Goal: Communication & Community: Participate in discussion

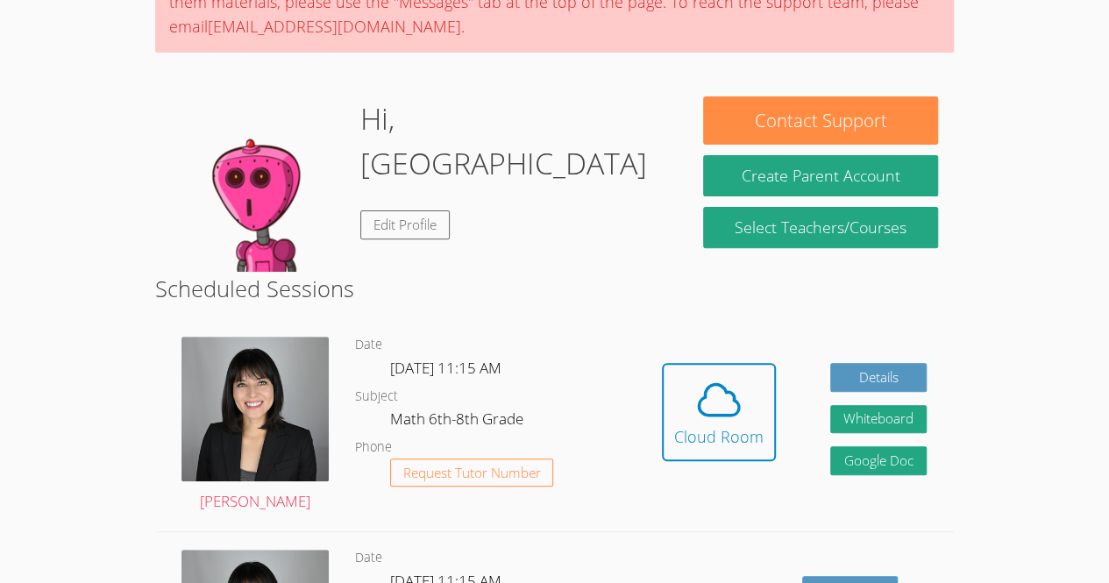
scroll to position [187, 0]
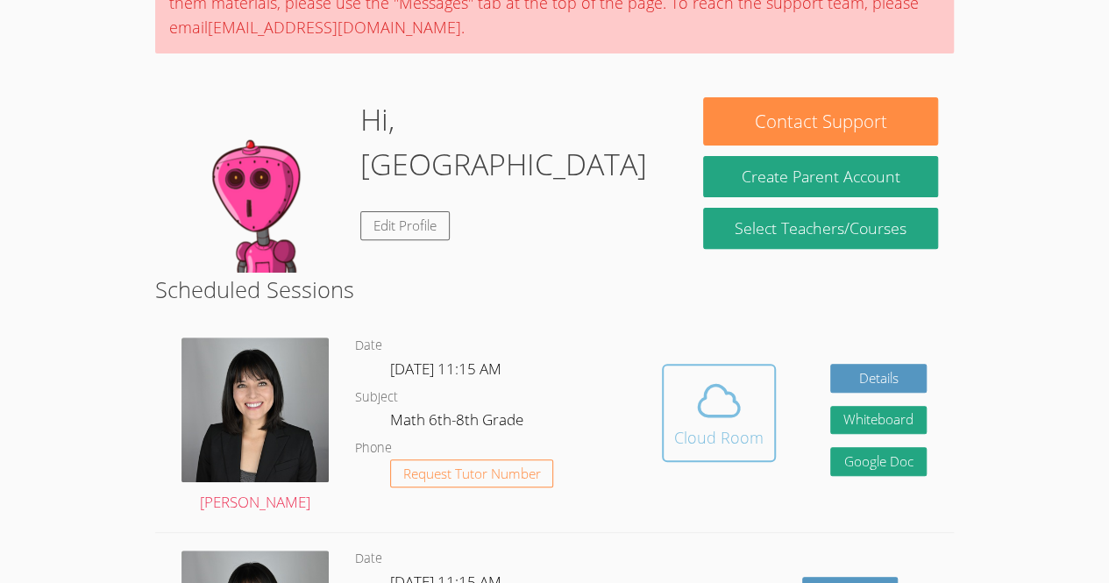
click at [747, 415] on span at bounding box center [718, 400] width 89 height 49
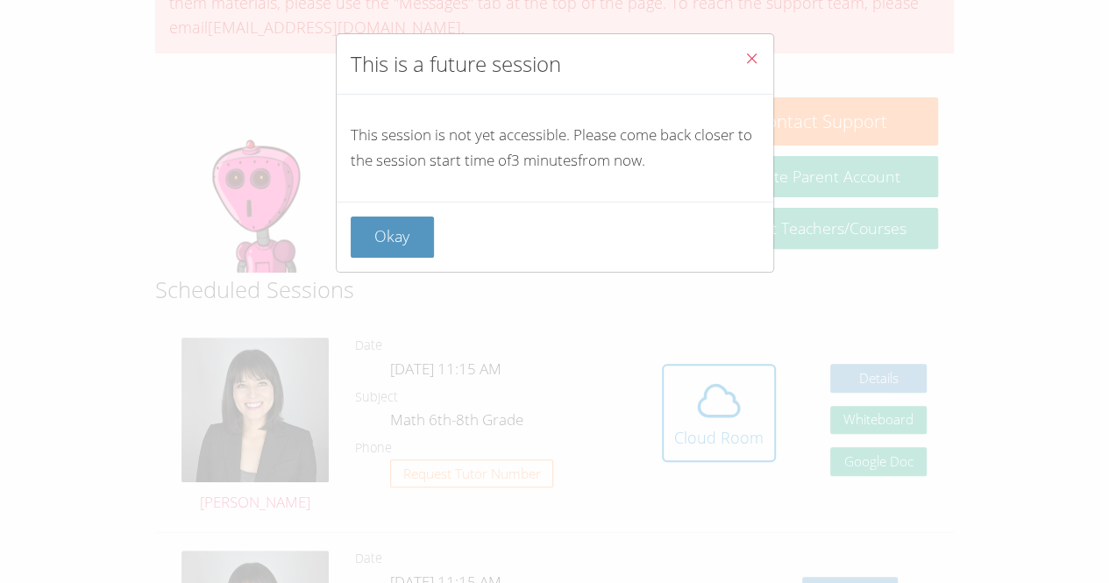
click at [730, 70] on button "Close" at bounding box center [751, 60] width 43 height 53
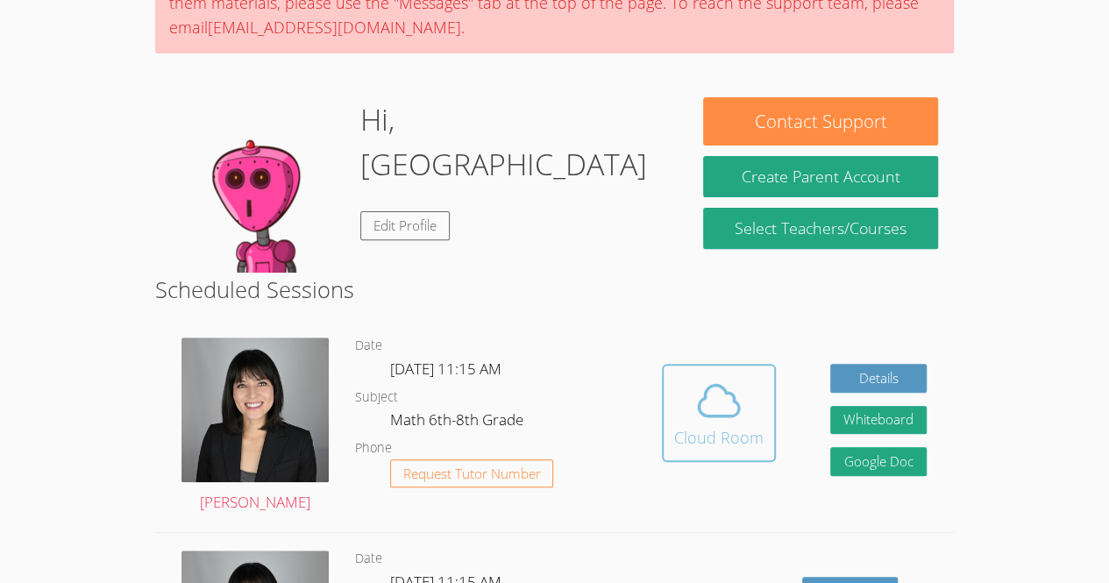
click at [706, 436] on div "Cloud Room" at bounding box center [718, 437] width 89 height 25
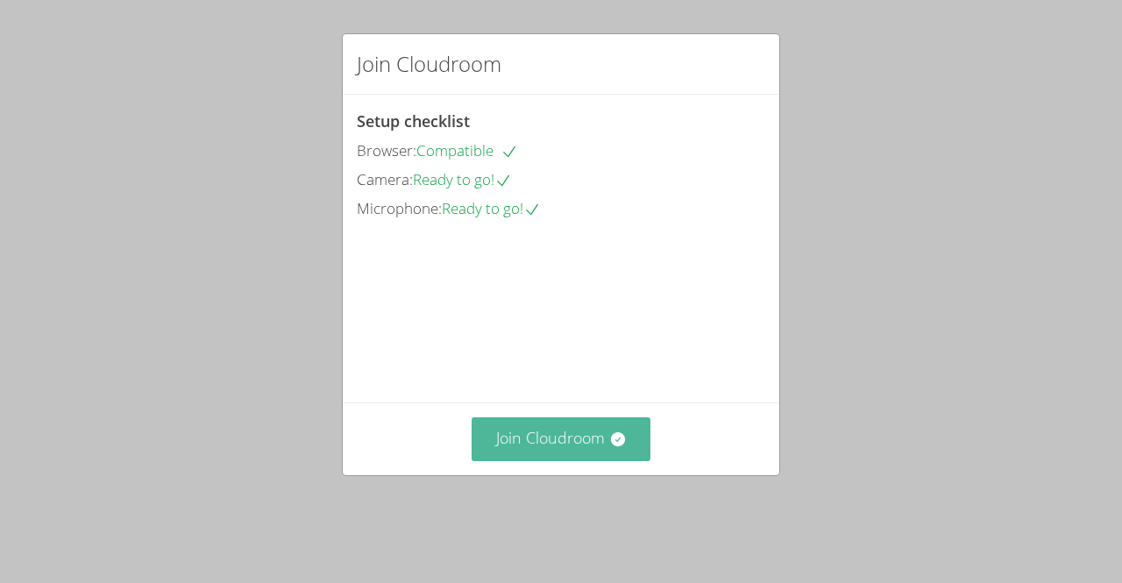
click at [498, 453] on button "Join Cloudroom" at bounding box center [562, 438] width 180 height 43
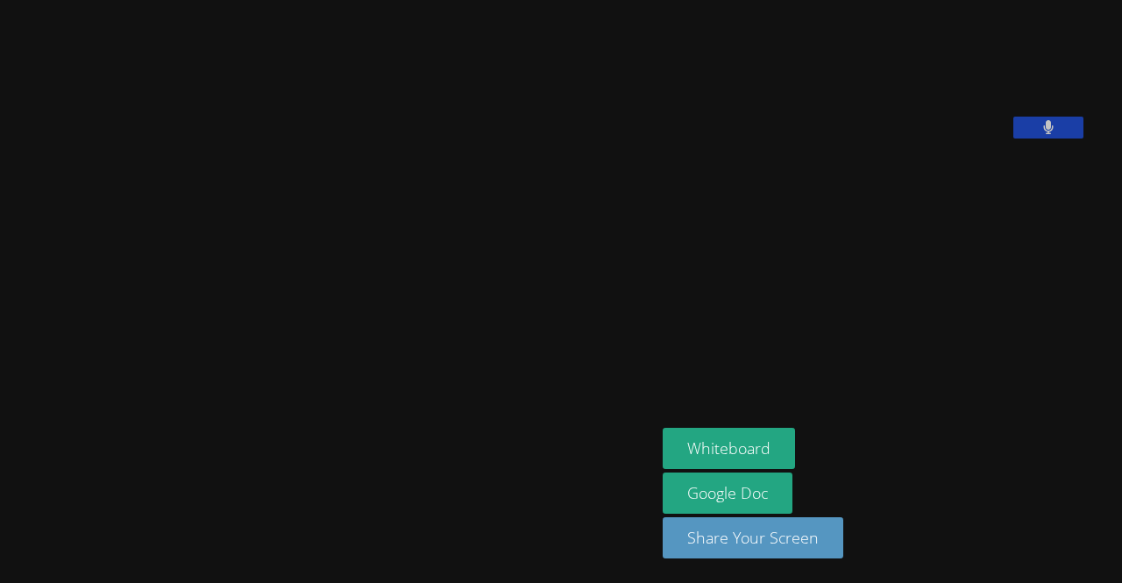
click at [926, 115] on video at bounding box center [794, 72] width 263 height 131
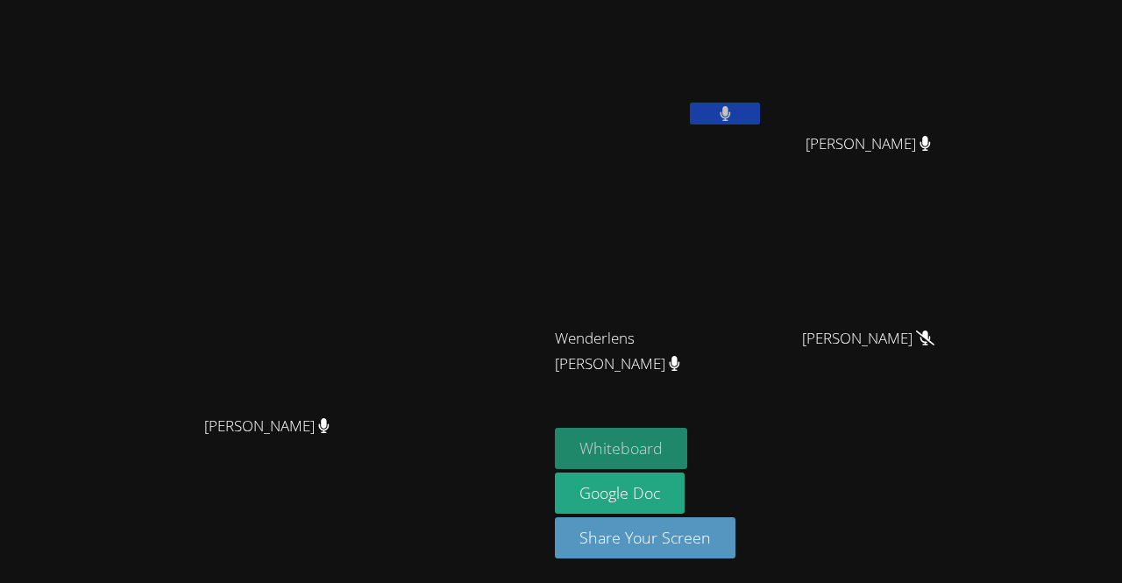
click at [687, 450] on button "Whiteboard" at bounding box center [621, 448] width 132 height 41
drag, startPoint x: 771, startPoint y: 450, endPoint x: 900, endPoint y: 292, distance: 204.4
click at [900, 292] on video at bounding box center [874, 260] width 209 height 117
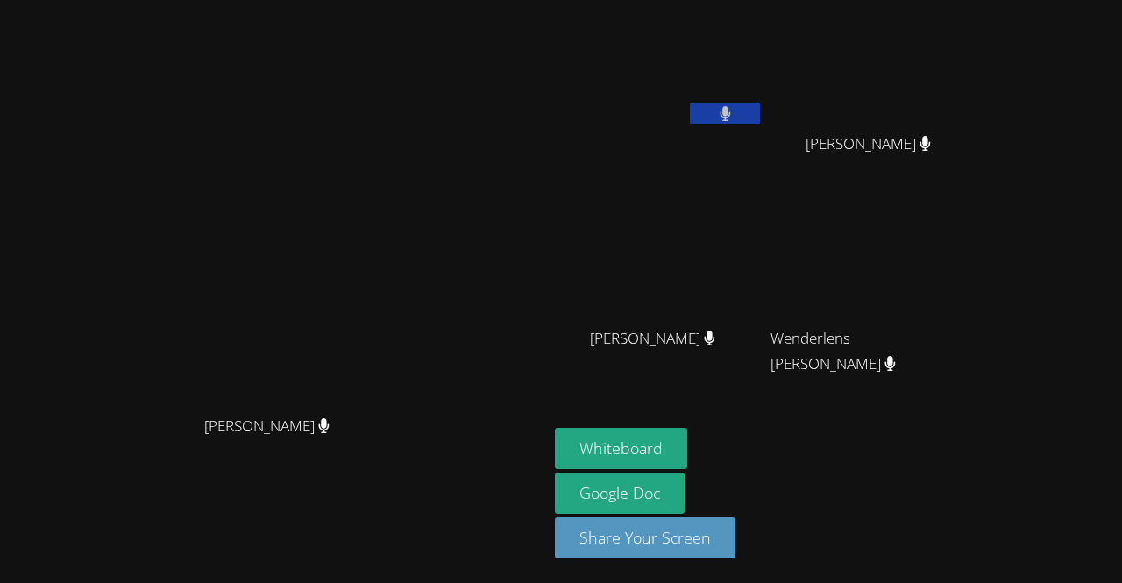
click at [265, 263] on video at bounding box center [274, 256] width 263 height 301
click at [342, 208] on video at bounding box center [274, 256] width 263 height 301
click at [307, 129] on video at bounding box center [274, 256] width 263 height 301
drag, startPoint x: 344, startPoint y: 248, endPoint x: 345, endPoint y: 283, distance: 35.1
click at [345, 283] on video at bounding box center [274, 256] width 263 height 301
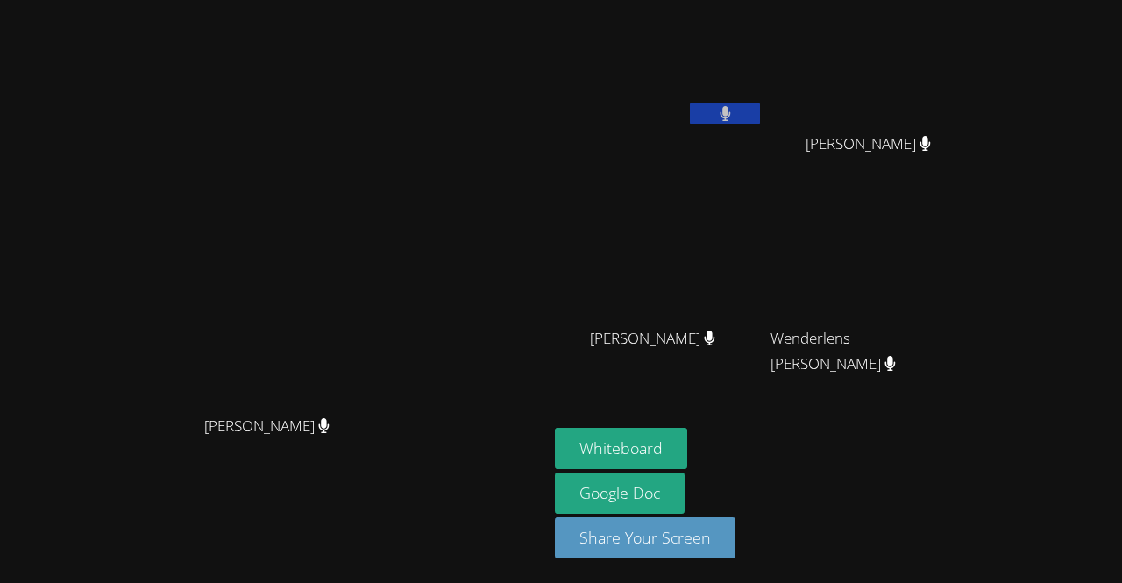
drag, startPoint x: 345, startPoint y: 279, endPoint x: 345, endPoint y: 301, distance: 21.9
click at [345, 301] on video at bounding box center [274, 256] width 263 height 301
drag, startPoint x: 345, startPoint y: 307, endPoint x: 279, endPoint y: 167, distance: 155.2
click at [279, 167] on video at bounding box center [274, 256] width 263 height 301
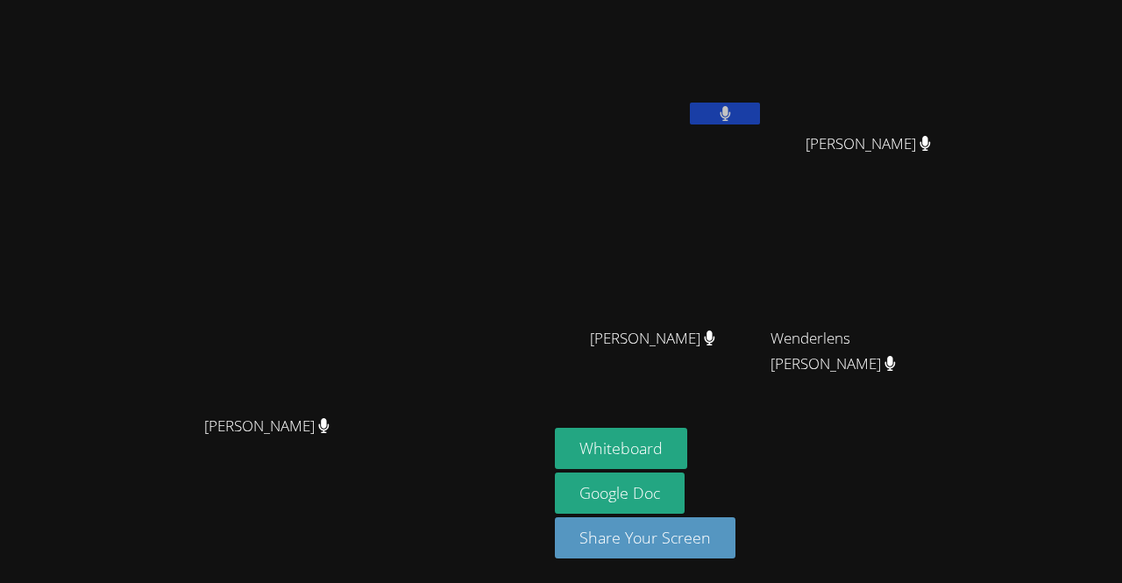
click at [407, 292] on div "[PERSON_NAME]" at bounding box center [274, 256] width 534 height 301
click at [475, 292] on div "[PERSON_NAME]" at bounding box center [274, 256] width 534 height 301
click at [296, 351] on video at bounding box center [274, 256] width 263 height 301
click at [328, 289] on video at bounding box center [274, 256] width 263 height 301
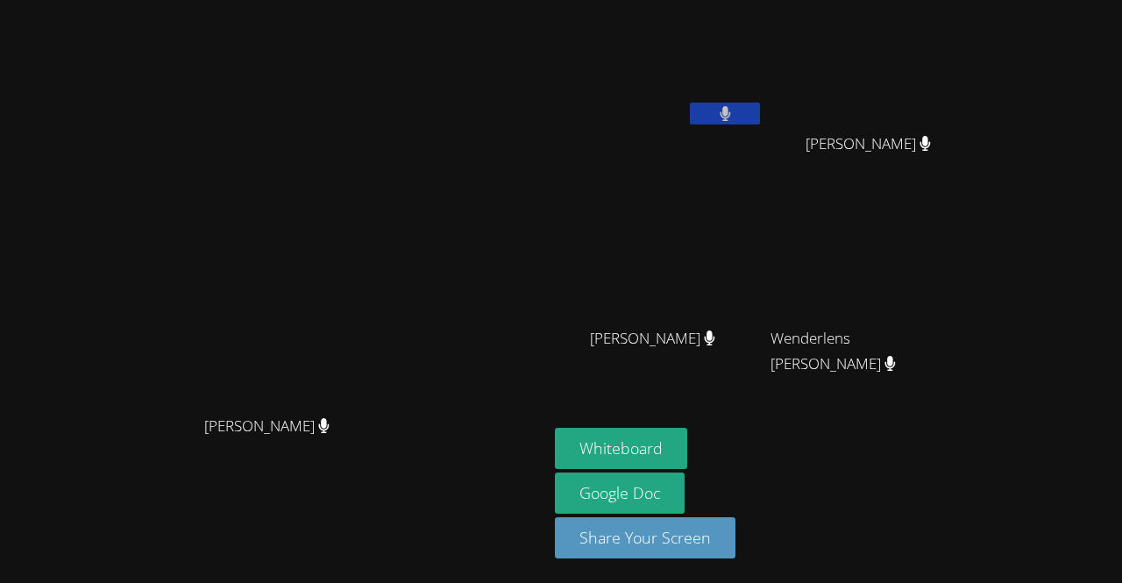
click at [330, 290] on video at bounding box center [274, 256] width 263 height 301
click at [325, 292] on video at bounding box center [274, 256] width 263 height 301
click at [291, 38] on div "Kirsten Marino Kirsten Marino" at bounding box center [274, 291] width 534 height 569
click at [251, 304] on video at bounding box center [274, 256] width 263 height 301
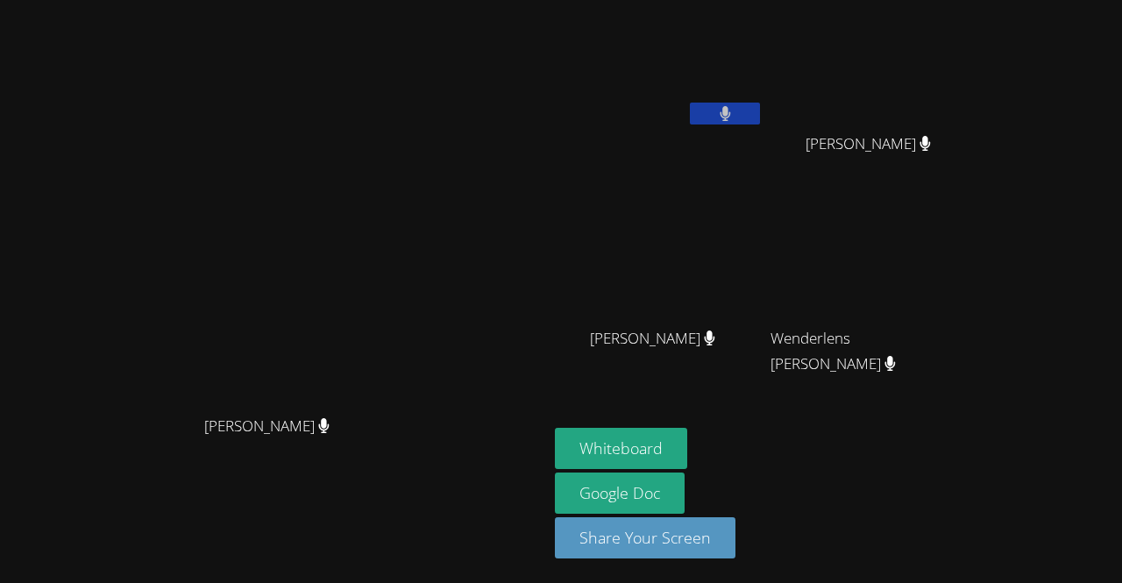
drag, startPoint x: 325, startPoint y: 253, endPoint x: 439, endPoint y: 430, distance: 210.5
click at [439, 430] on div "Kirsten Marino Kirsten Marino" at bounding box center [274, 291] width 534 height 371
click at [370, 318] on video at bounding box center [274, 256] width 263 height 301
click at [410, 220] on div "[PERSON_NAME]" at bounding box center [274, 256] width 534 height 301
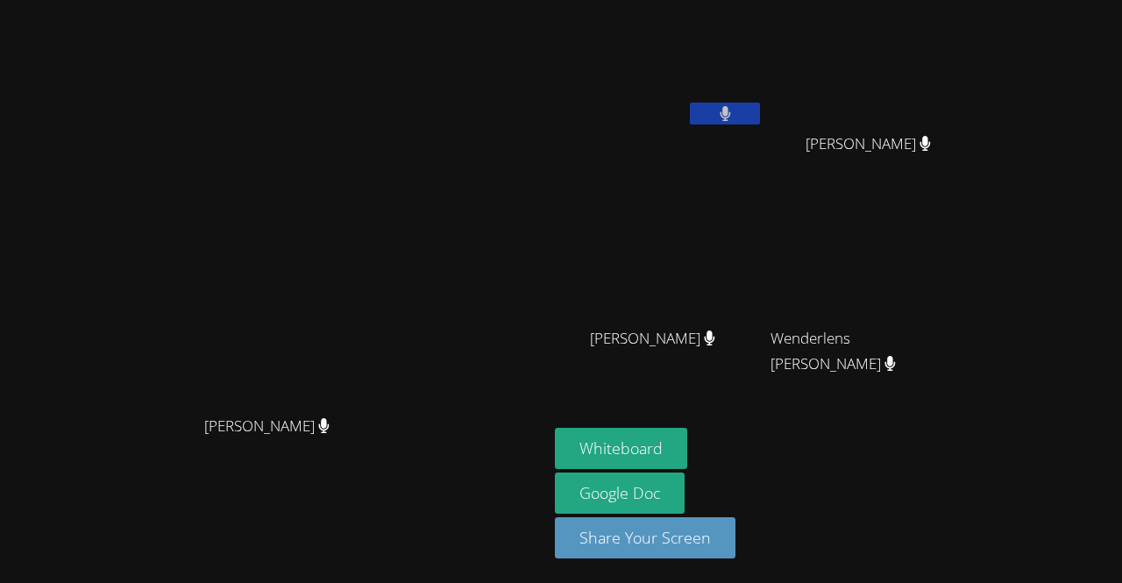
click at [375, 236] on video at bounding box center [274, 256] width 263 height 301
click at [355, 149] on video at bounding box center [274, 256] width 263 height 301
click at [400, 79] on div "Kirsten Marino Kirsten Marino" at bounding box center [274, 291] width 534 height 569
drag, startPoint x: 422, startPoint y: 173, endPoint x: 421, endPoint y: 188, distance: 15.9
click at [421, 188] on div "[PERSON_NAME]" at bounding box center [274, 256] width 534 height 301
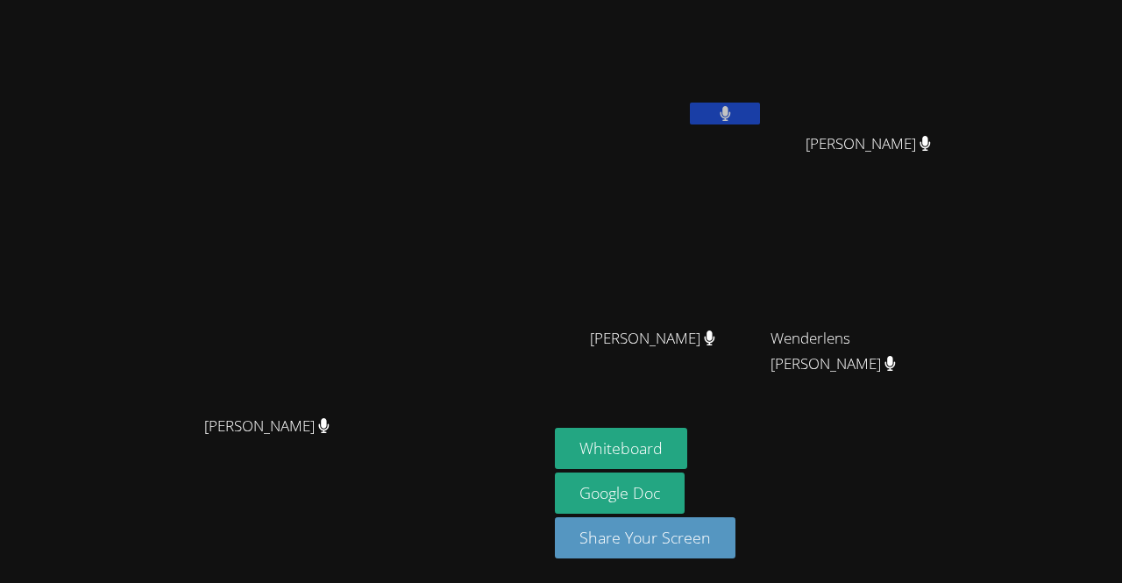
click at [396, 190] on div "[PERSON_NAME]" at bounding box center [274, 256] width 534 height 301
click at [293, 268] on video at bounding box center [274, 256] width 263 height 301
drag, startPoint x: 294, startPoint y: 271, endPoint x: 377, endPoint y: 395, distance: 149.7
click at [377, 395] on video at bounding box center [274, 256] width 263 height 301
click at [345, 292] on video at bounding box center [274, 256] width 263 height 301
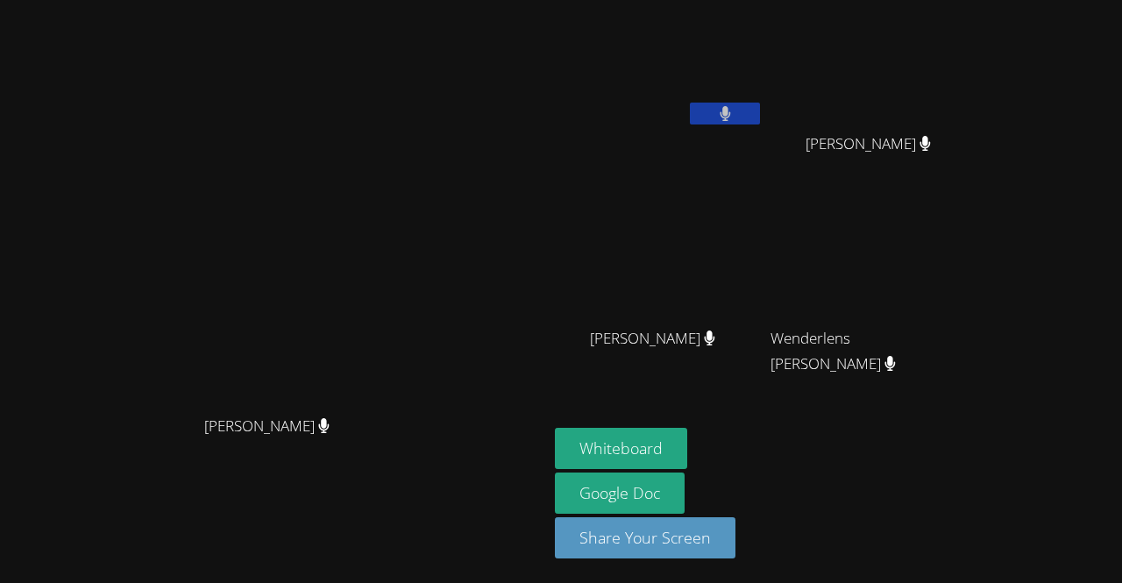
click at [413, 305] on div "[PERSON_NAME]" at bounding box center [274, 256] width 534 height 301
click at [375, 299] on video at bounding box center [274, 256] width 263 height 301
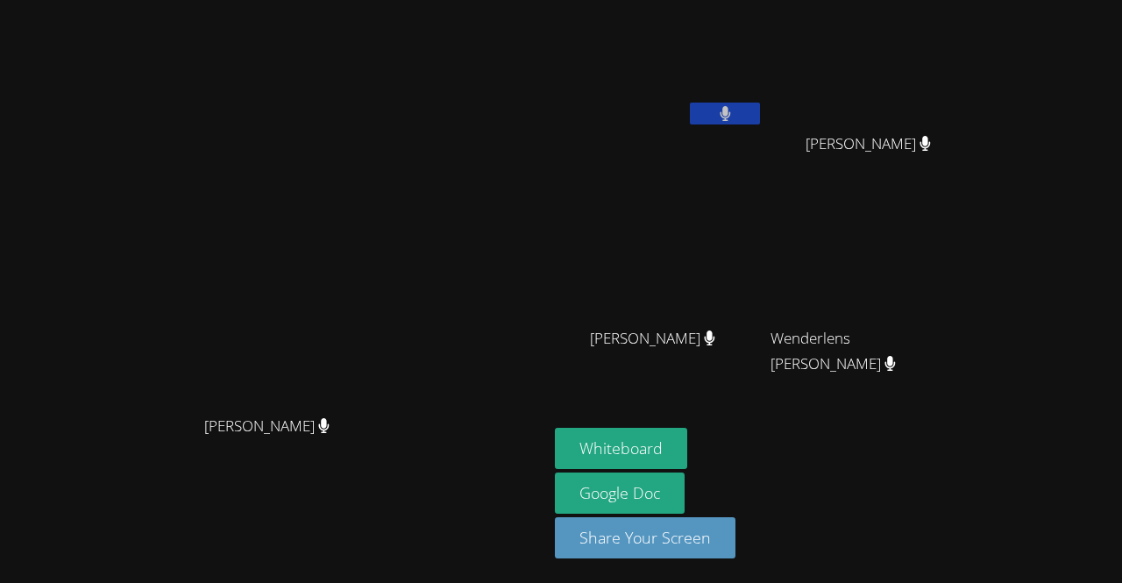
drag, startPoint x: 375, startPoint y: 299, endPoint x: 231, endPoint y: 329, distance: 147.7
click at [231, 329] on video at bounding box center [274, 256] width 263 height 301
click at [318, 262] on video at bounding box center [274, 256] width 263 height 301
drag, startPoint x: 322, startPoint y: 272, endPoint x: 400, endPoint y: 451, distance: 195.9
click at [400, 451] on div "Kirsten Marino Kirsten Marino" at bounding box center [274, 291] width 534 height 371
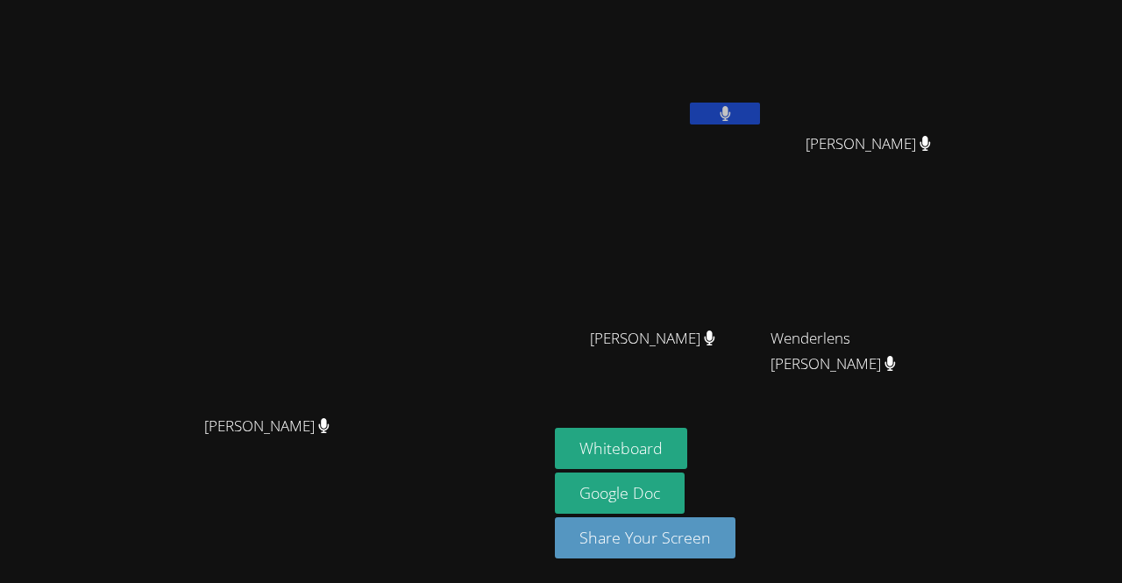
drag, startPoint x: 417, startPoint y: 356, endPoint x: 379, endPoint y: 415, distance: 70.3
click at [379, 407] on video at bounding box center [274, 256] width 263 height 301
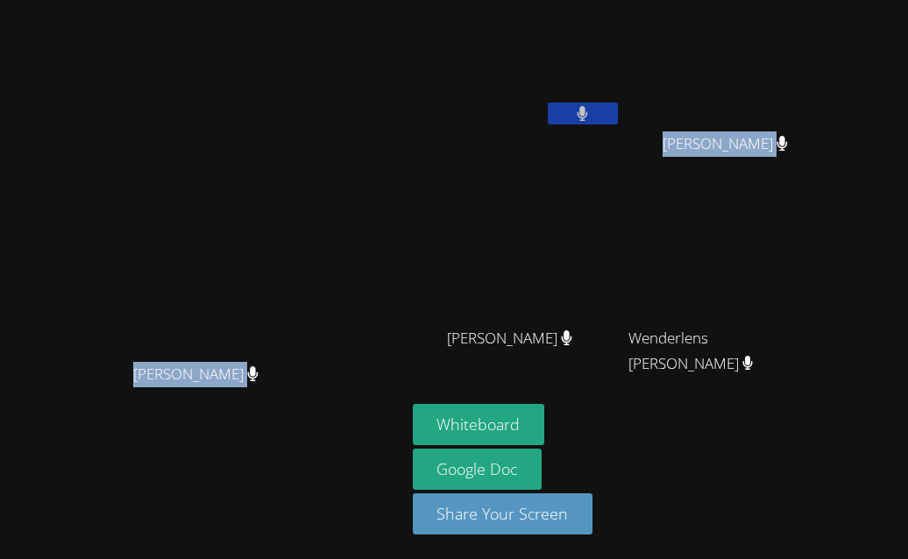
drag, startPoint x: 898, startPoint y: 152, endPoint x: 1005, endPoint y: 162, distance: 107.4
click at [908, 162] on html "Kirsten Marino Kirsten Marino Kerlancia Baptiste Hansley Bonhomme Hansley Bonho…" at bounding box center [454, 279] width 908 height 559
drag, startPoint x: 905, startPoint y: 165, endPoint x: 986, endPoint y: 174, distance: 81.2
click at [908, 174] on html "Kirsten Marino Kirsten Marino Kerlancia Baptiste Hansley Bonhomme Hansley Bonho…" at bounding box center [454, 279] width 908 height 559
drag, startPoint x: 892, startPoint y: 195, endPoint x: 1037, endPoint y: 223, distance: 147.3
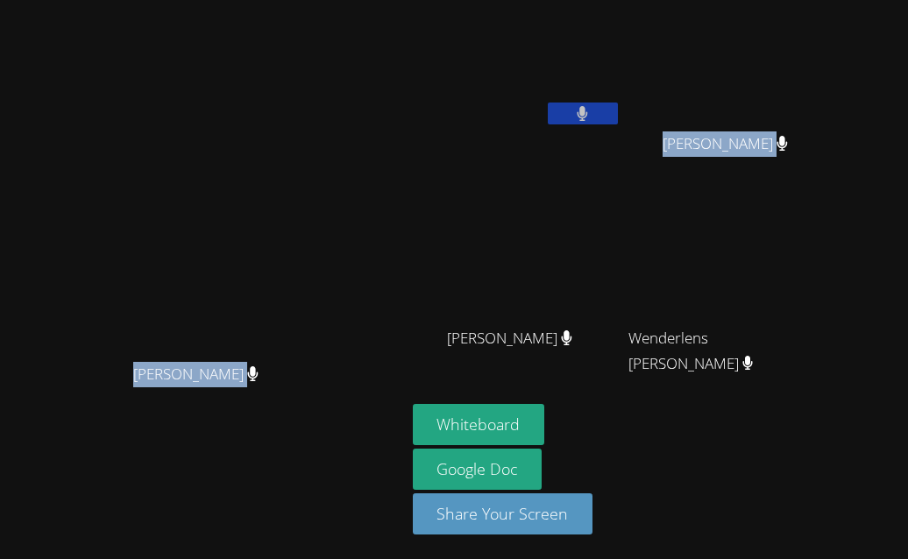
click at [908, 223] on html "Kirsten Marino Kirsten Marino Kerlancia Baptiste Hansley Bonhomme Hansley Bonho…" at bounding box center [454, 279] width 908 height 559
drag, startPoint x: 848, startPoint y: 178, endPoint x: 1004, endPoint y: 209, distance: 160.0
click at [908, 209] on html "Kirsten Marino Kirsten Marino Kerlancia Baptiste Hansley Bonhomme Hansley Bonho…" at bounding box center [454, 279] width 908 height 559
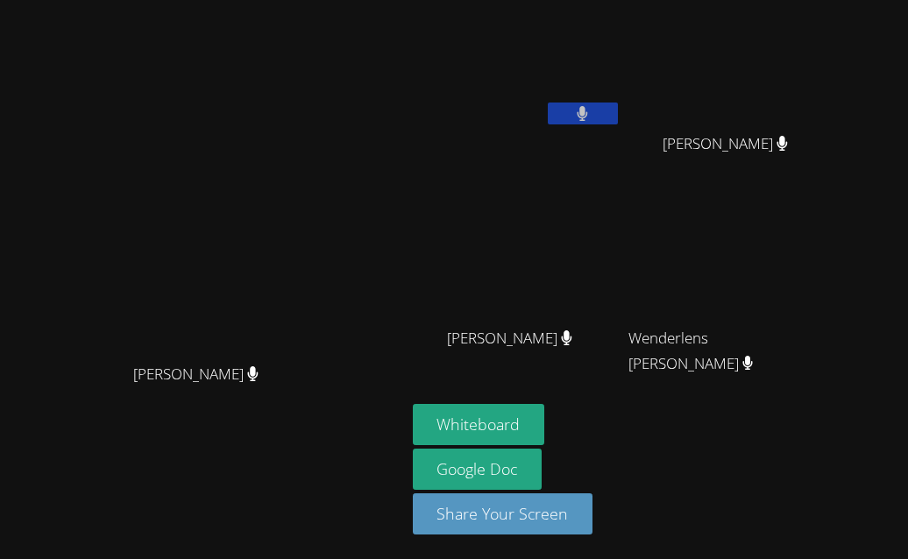
drag, startPoint x: 39, startPoint y: 73, endPoint x: 345, endPoint y: 176, distance: 323.7
click at [345, 176] on div "Kirsten Marino Kirsten Marino" at bounding box center [203, 279] width 392 height 545
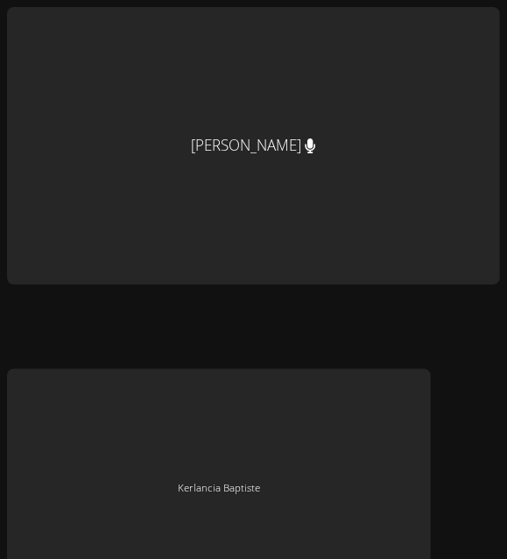
click at [242, 192] on div "[PERSON_NAME]" at bounding box center [253, 146] width 493 height 278
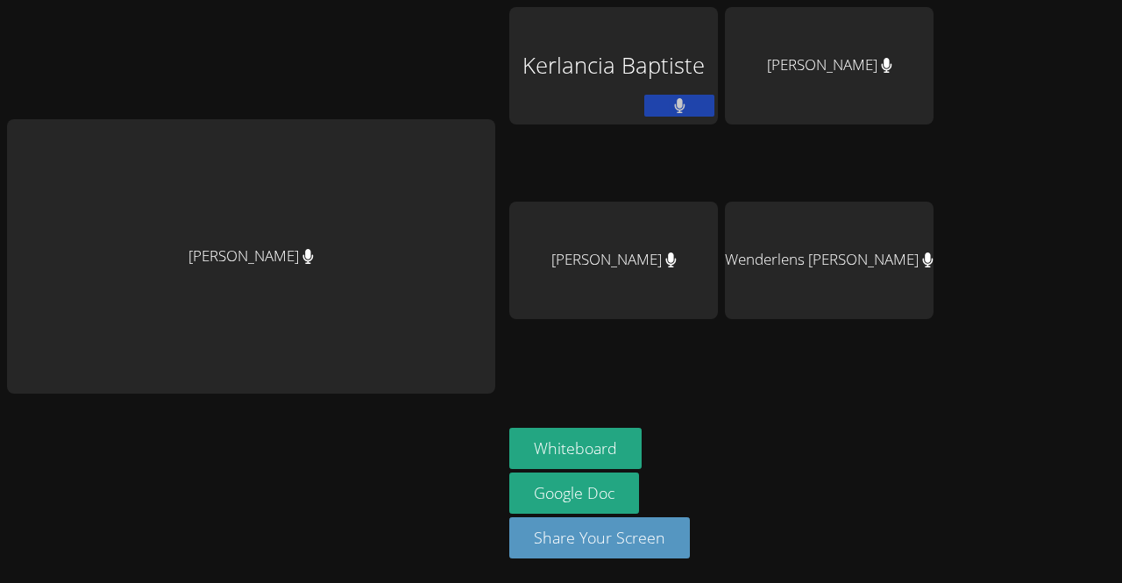
click at [631, 260] on div "Jestin Chery" at bounding box center [613, 260] width 209 height 117
click at [669, 4] on aside "Kerlancia Baptiste Hansley Bonhomme Jestin Chery Wenderlens Demosthene Whiteboa…" at bounding box center [721, 291] width 438 height 583
click at [596, 422] on aside "Kerlancia Baptiste Hansley Bonhomme Jestin Chery Wenderlens Demosthene Whiteboa…" at bounding box center [721, 291] width 438 height 583
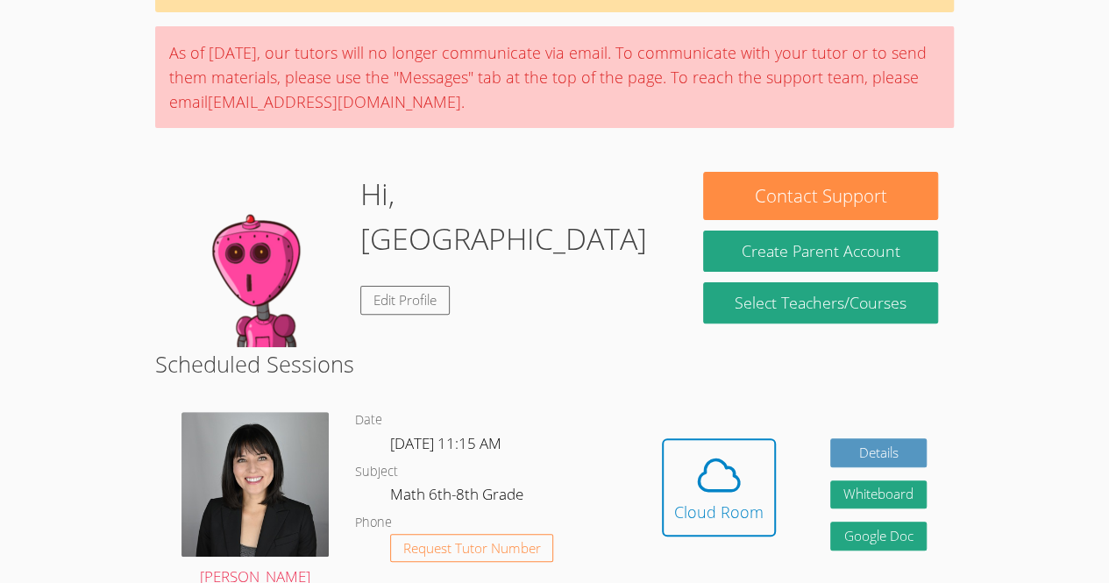
scroll to position [129, 0]
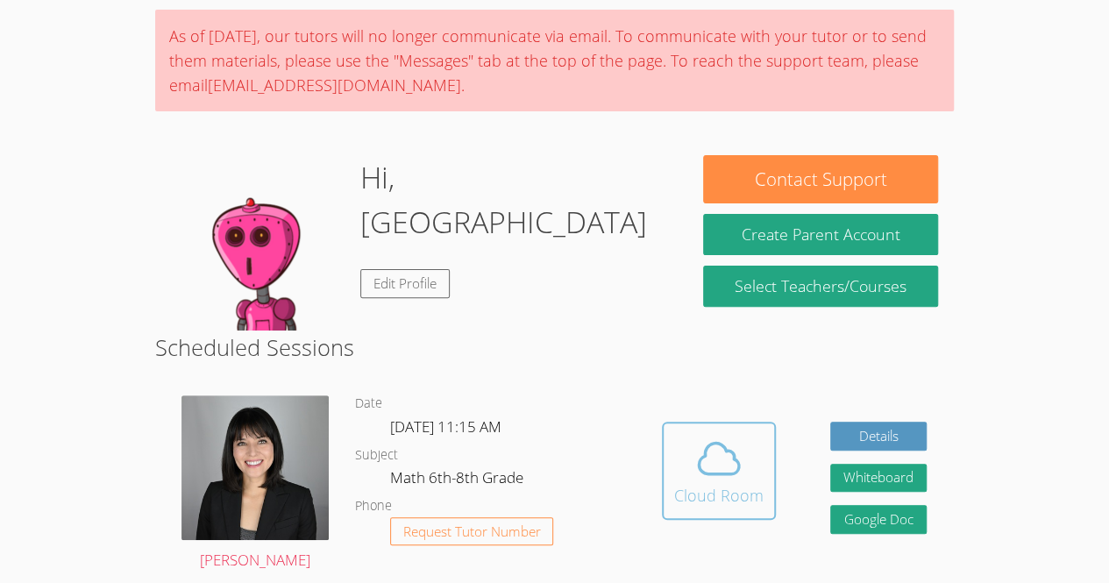
click at [719, 452] on icon at bounding box center [718, 458] width 49 height 49
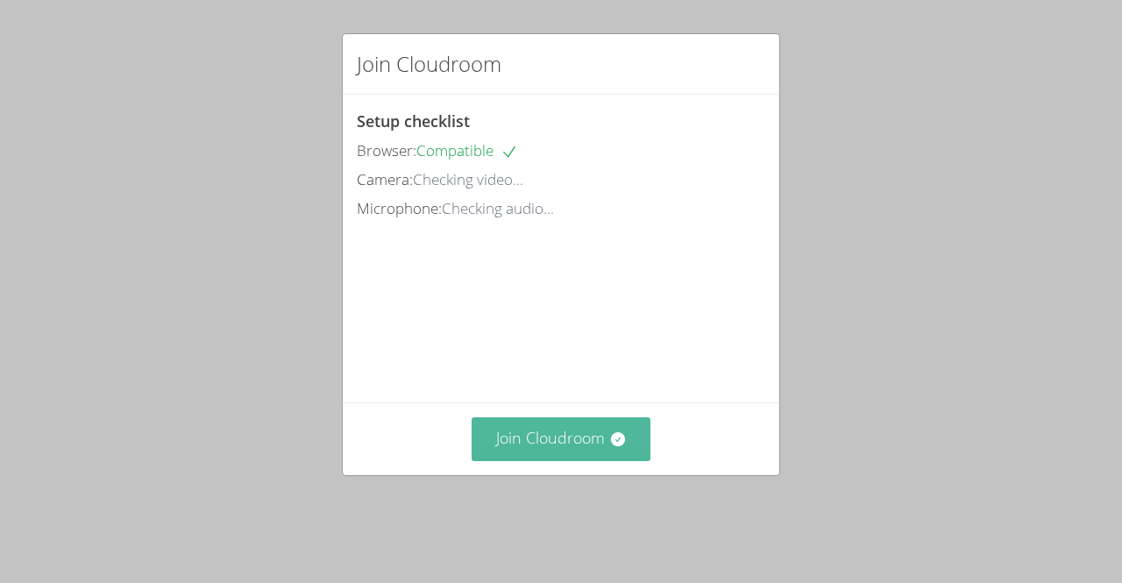
click at [553, 460] on button "Join Cloudroom" at bounding box center [562, 438] width 180 height 43
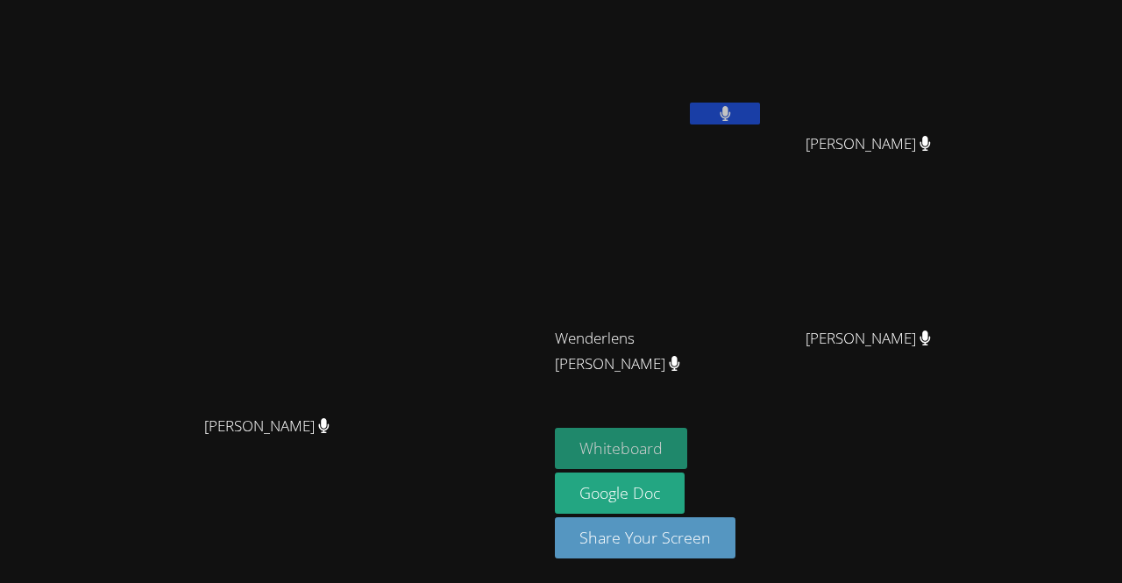
click at [615, 438] on button "Whiteboard" at bounding box center [621, 448] width 132 height 41
click at [640, 443] on button "Whiteboard" at bounding box center [621, 448] width 132 height 41
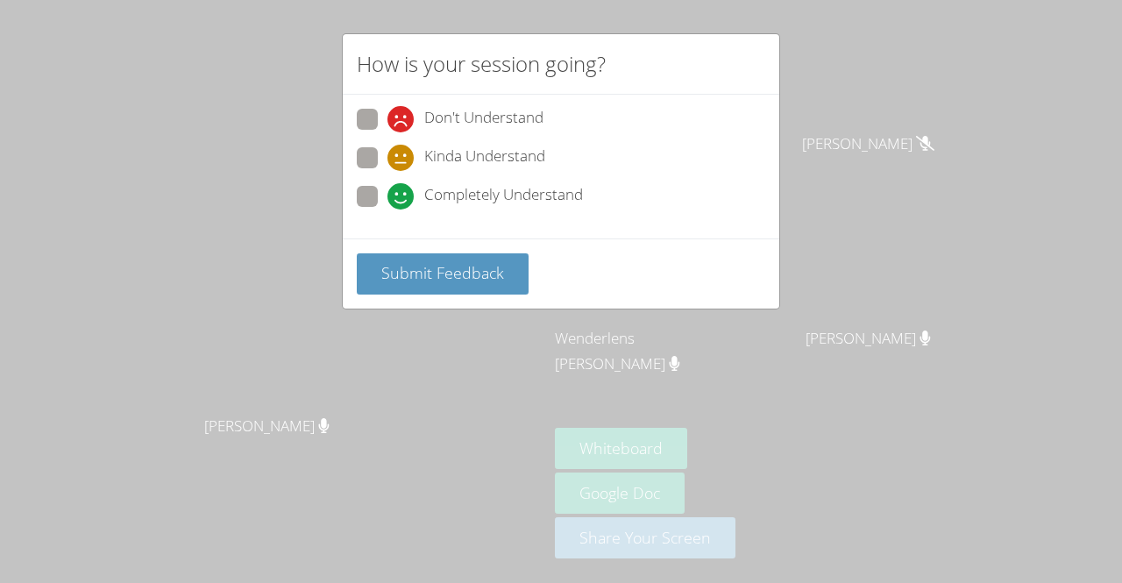
click at [706, 42] on div "How is your session going?" at bounding box center [561, 64] width 436 height 60
click at [350, 185] on div "Don't Understand Kinda Understand Completely Understand" at bounding box center [561, 167] width 436 height 144
click at [355, 183] on div "Don't Understand Kinda Understand Completely Understand" at bounding box center [561, 167] width 436 height 144
click at [377, 190] on label "Completely Understand" at bounding box center [470, 198] width 226 height 24
click at [387, 190] on input "Completely Understand" at bounding box center [394, 193] width 15 height 15
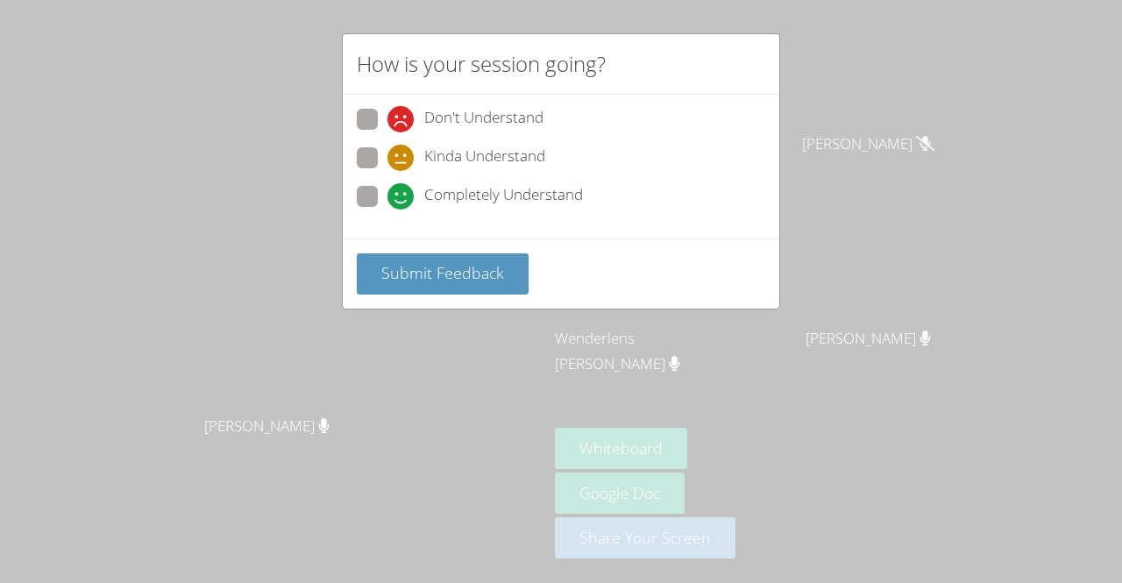
radio input "true"
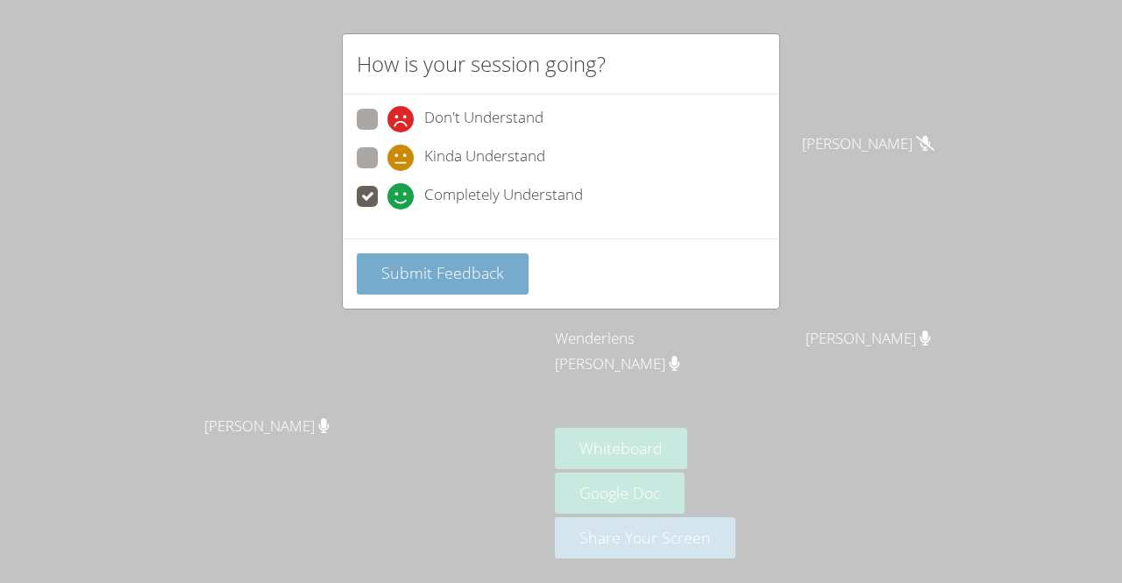
click at [445, 266] on span "Submit Feedback" at bounding box center [442, 272] width 123 height 21
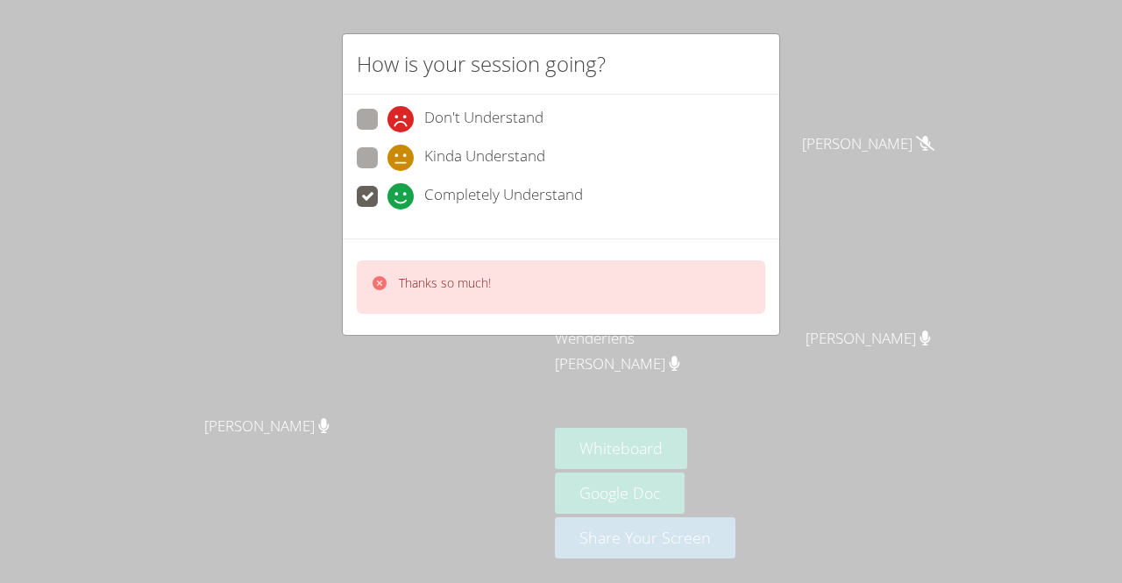
click at [795, 425] on div "How is your session going? Don't Understand Kinda Understand Completely Underst…" at bounding box center [561, 291] width 1122 height 583
click at [876, 488] on div "How is your session going? Don't Understand Kinda Understand Completely Underst…" at bounding box center [561, 291] width 1122 height 583
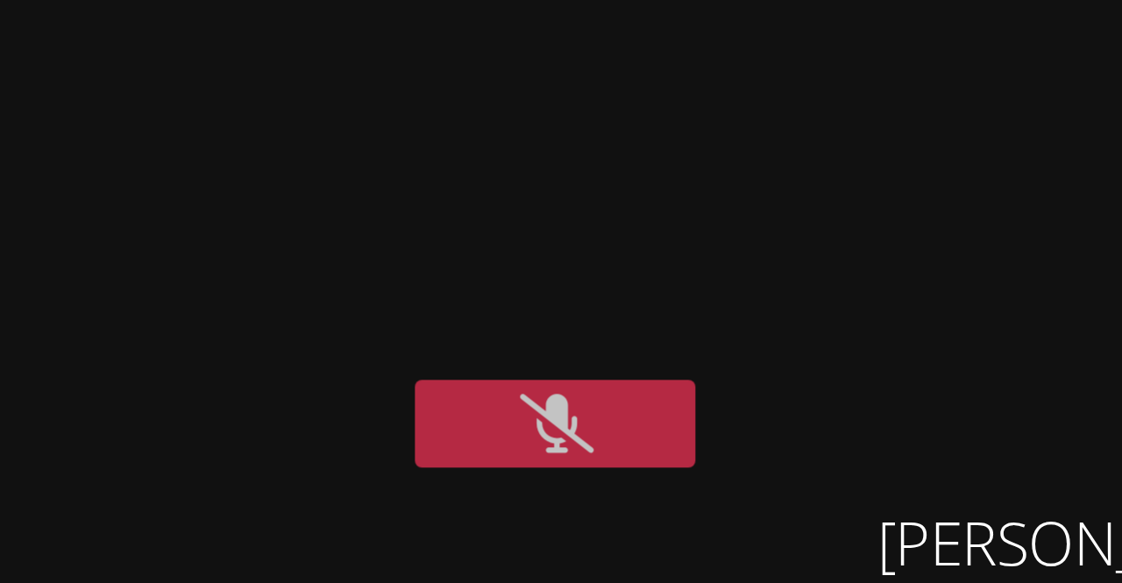
click at [734, 113] on icon at bounding box center [725, 113] width 18 height 15
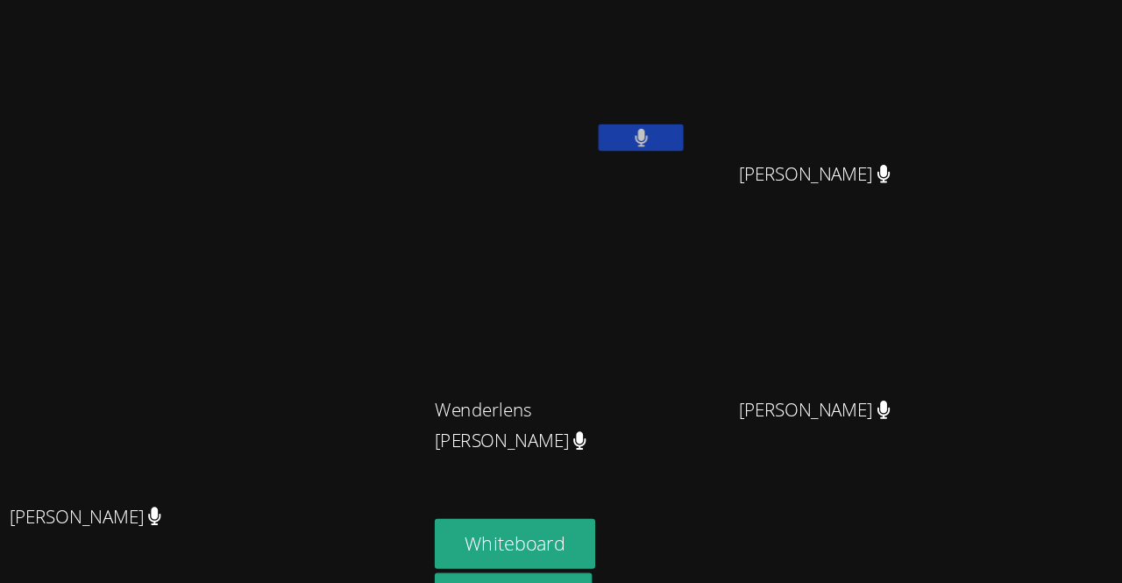
click at [1100, 180] on div "Kirsten Marino Kirsten Marino Kerlancia Baptiste Jestin Chery Jestin Chery Wend…" at bounding box center [561, 291] width 1122 height 583
click at [865, 416] on aside "Kerlancia Baptiste Jestin Chery Jestin Chery Wenderlens Demosthene Wenderlens D…" at bounding box center [767, 291] width 438 height 583
click at [818, 349] on div "Hansley Bonhomme" at bounding box center [874, 354] width 209 height 70
click at [763, 279] on video at bounding box center [659, 260] width 209 height 117
click at [885, 245] on video at bounding box center [874, 260] width 209 height 117
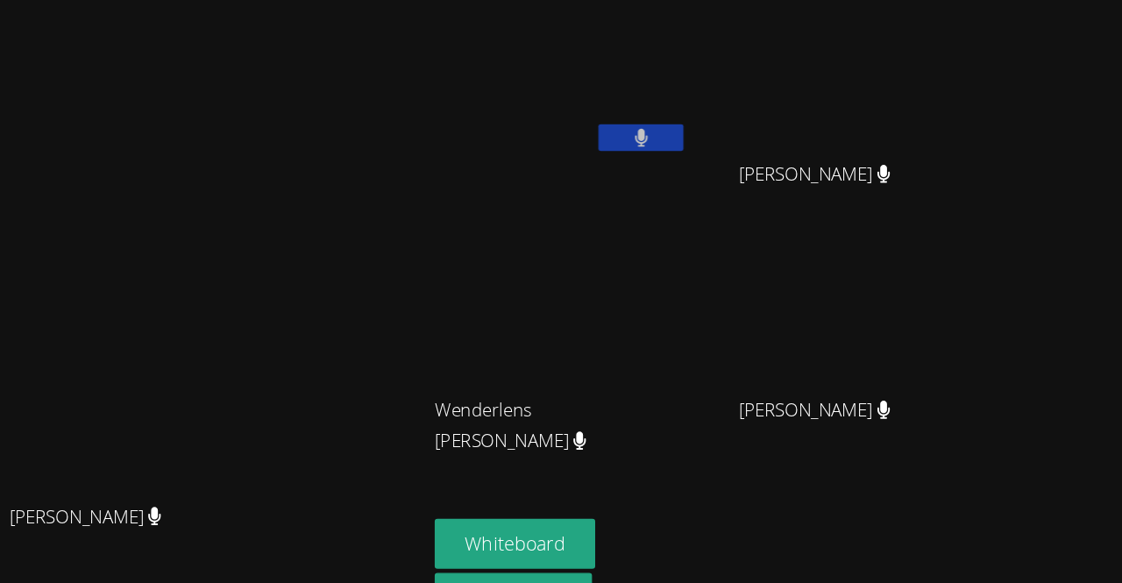
click at [979, 367] on div "Hansley Bonhomme" at bounding box center [874, 354] width 209 height 70
